Goal: Information Seeking & Learning: Learn about a topic

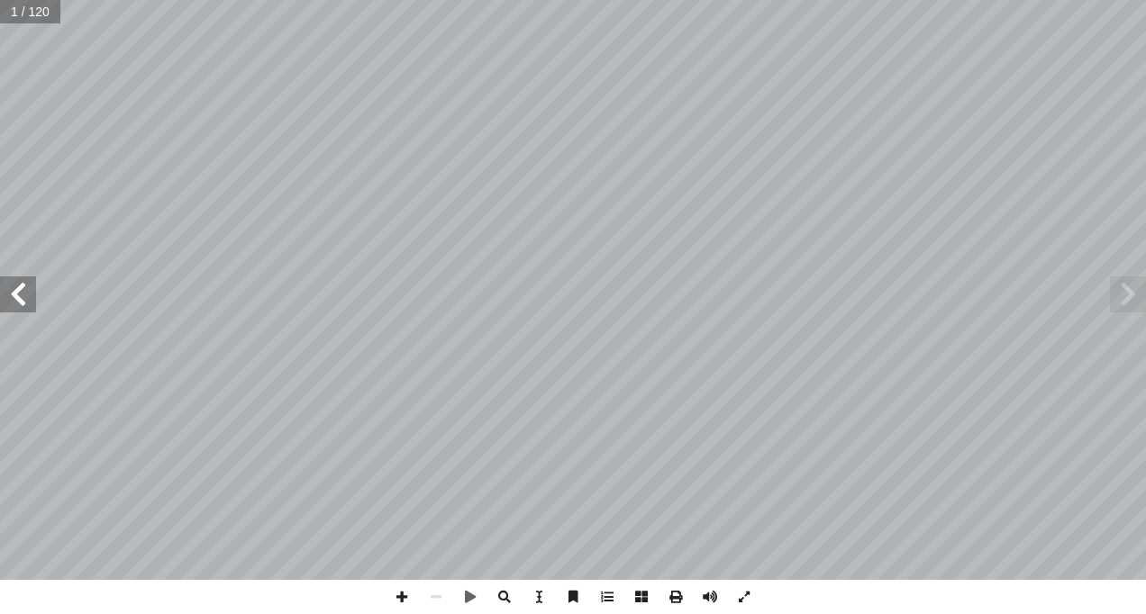
click at [14, 296] on span at bounding box center [18, 295] width 36 height 36
drag, startPoint x: 29, startPoint y: 277, endPoint x: 17, endPoint y: 296, distance: 22.3
click at [17, 296] on span at bounding box center [18, 295] width 36 height 36
click at [17, 294] on span at bounding box center [18, 295] width 36 height 36
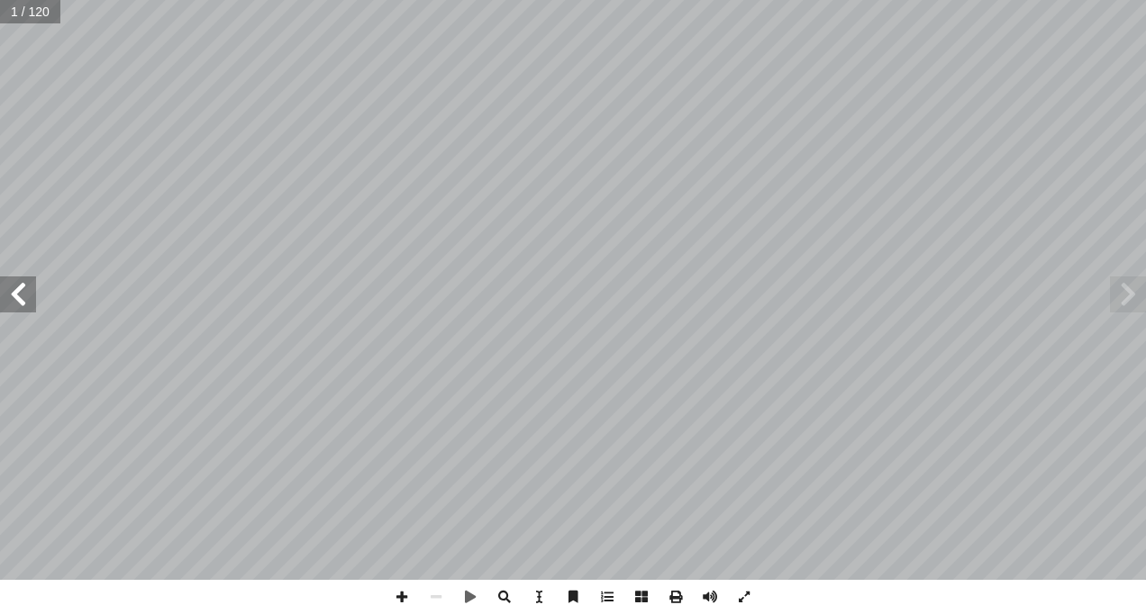
click at [17, 294] on span at bounding box center [18, 295] width 36 height 36
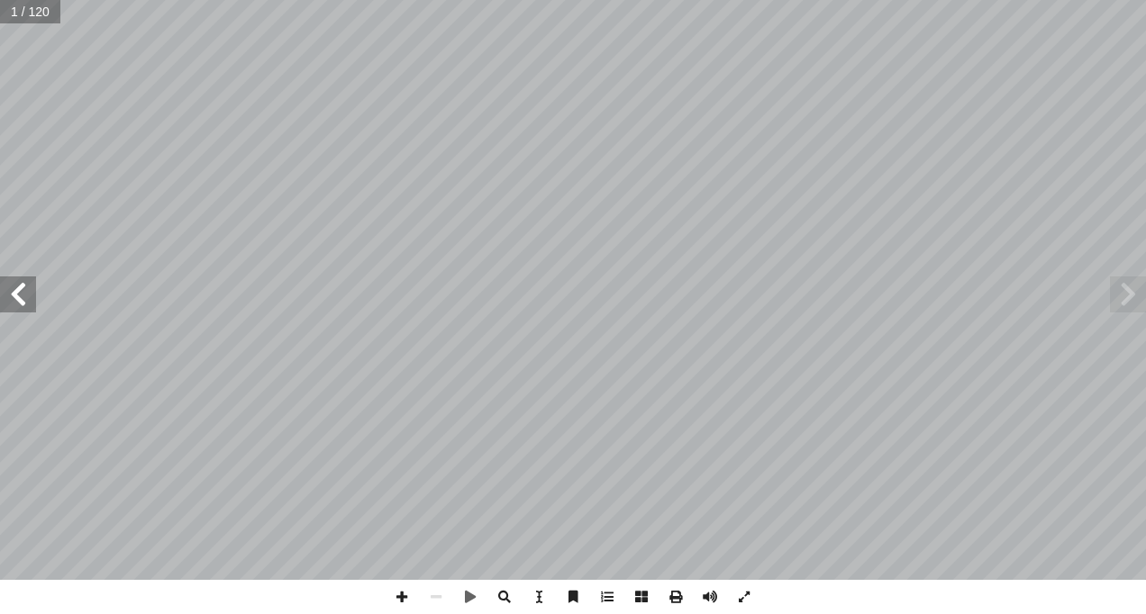
click at [17, 294] on span at bounding box center [18, 295] width 36 height 36
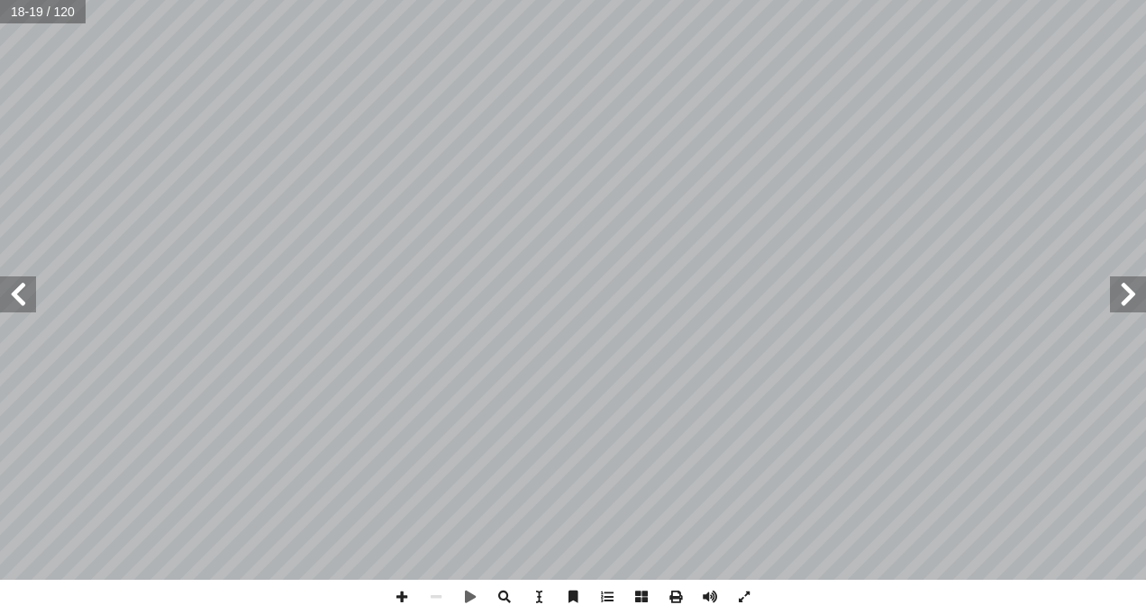
click at [17, 294] on span at bounding box center [18, 295] width 36 height 36
click at [1125, 306] on span at bounding box center [1128, 295] width 36 height 36
click at [16, 297] on span at bounding box center [18, 295] width 36 height 36
click at [1131, 292] on span at bounding box center [1128, 295] width 36 height 36
click at [19, 299] on span at bounding box center [18, 295] width 36 height 36
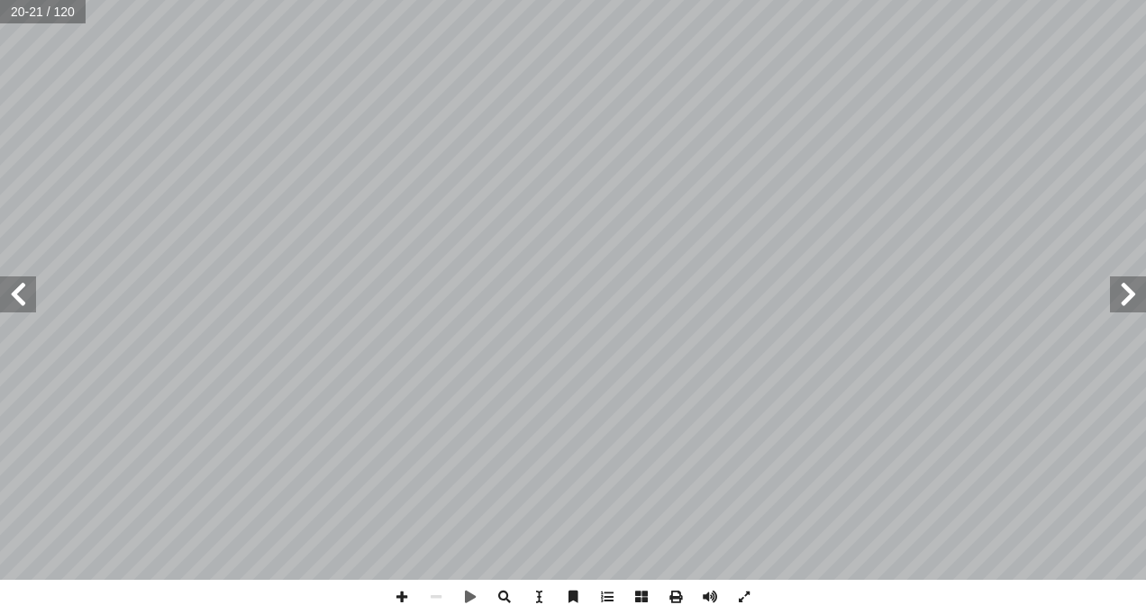
click at [15, 304] on span at bounding box center [18, 295] width 36 height 36
click at [409, 602] on span at bounding box center [402, 597] width 34 height 34
